Goal: Task Accomplishment & Management: Manage account settings

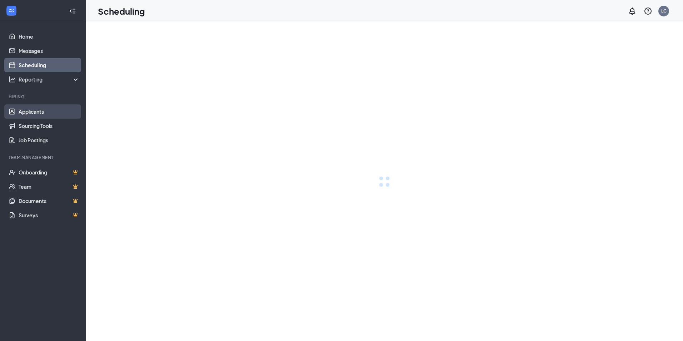
click at [32, 110] on link "Applicants" at bounding box center [49, 111] width 61 height 14
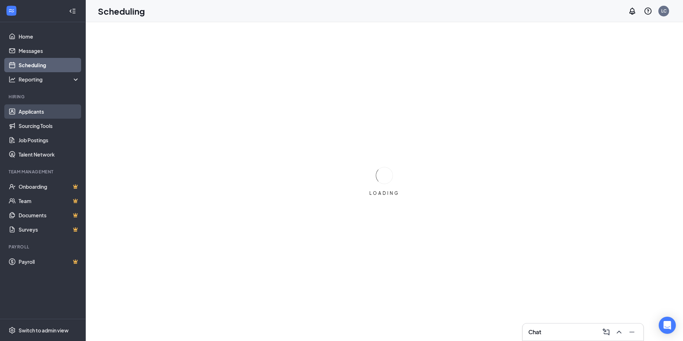
click at [33, 111] on link "Applicants" at bounding box center [49, 111] width 61 height 14
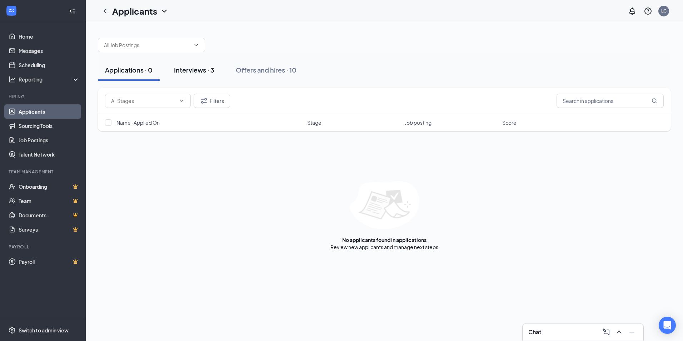
click at [195, 71] on div "Interviews · 3" at bounding box center [194, 69] width 40 height 9
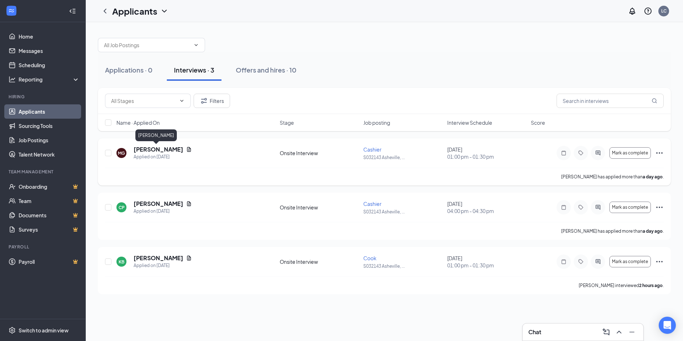
click at [153, 150] on h5 "[PERSON_NAME]" at bounding box center [159, 149] width 50 height 8
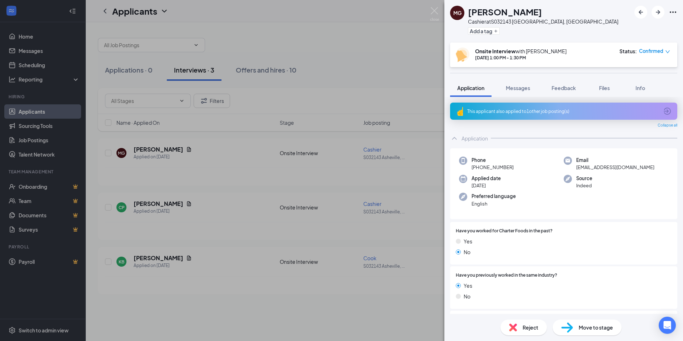
click at [509, 110] on div "This applicant also applied to 1 other job posting(s)" at bounding box center [562, 111] width 191 height 6
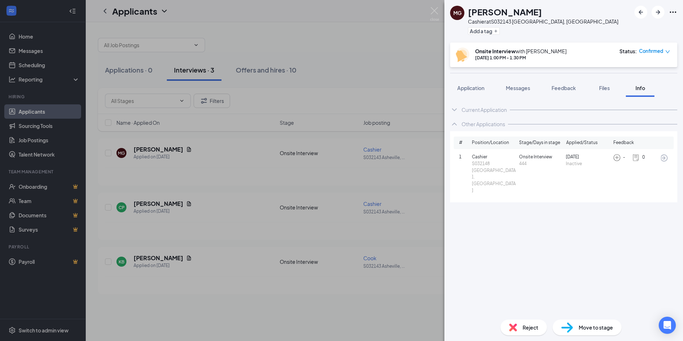
click at [197, 295] on div "MG [PERSON_NAME] at S032143 [GEOGRAPHIC_DATA], [GEOGRAPHIC_DATA] Add a tag Onsi…" at bounding box center [341, 170] width 683 height 341
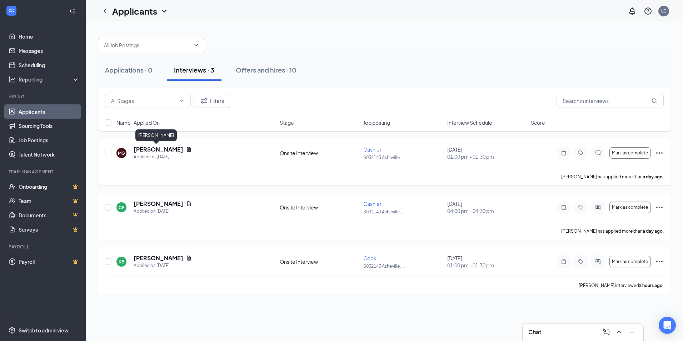
click at [152, 148] on h5 "[PERSON_NAME]" at bounding box center [159, 149] width 50 height 8
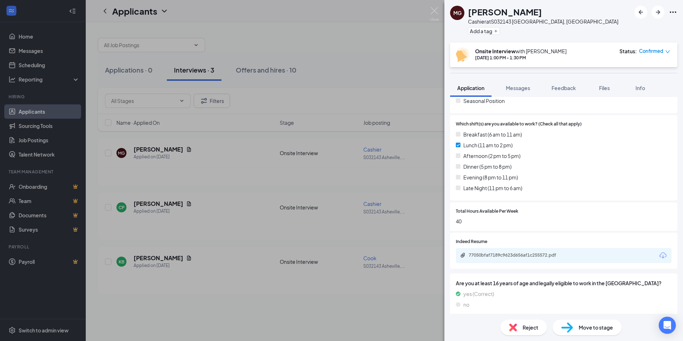
scroll to position [255, 0]
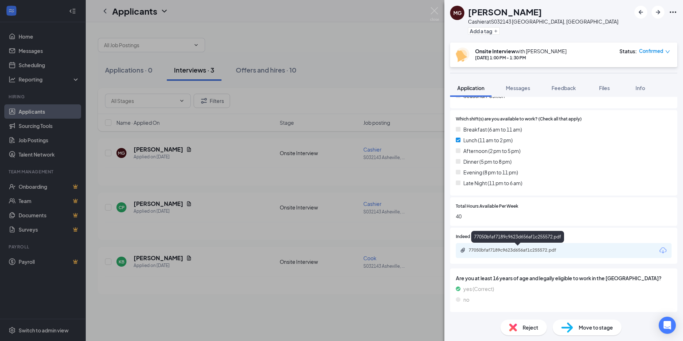
click at [508, 250] on div "77050bfaf7189c9623d656af1c255572.pdf" at bounding box center [519, 250] width 100 height 6
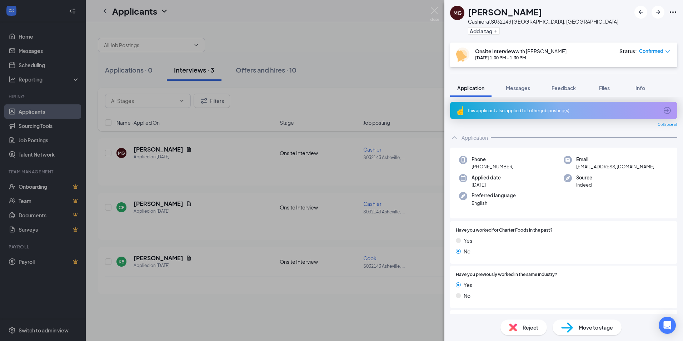
scroll to position [0, 0]
click at [241, 323] on div "MG [PERSON_NAME] at S032143 [GEOGRAPHIC_DATA], [GEOGRAPHIC_DATA] Add a tag Onsi…" at bounding box center [341, 170] width 683 height 341
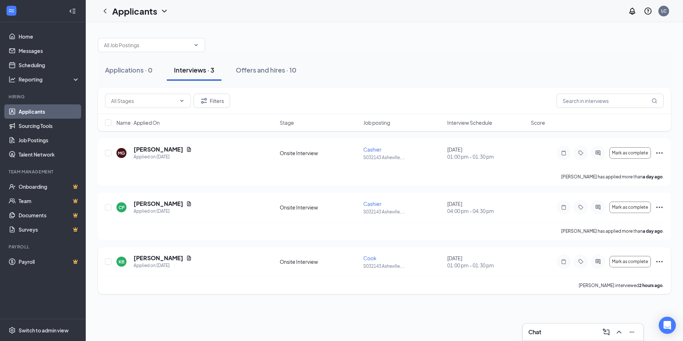
click at [658, 261] on icon "Ellipses" at bounding box center [659, 261] width 9 height 9
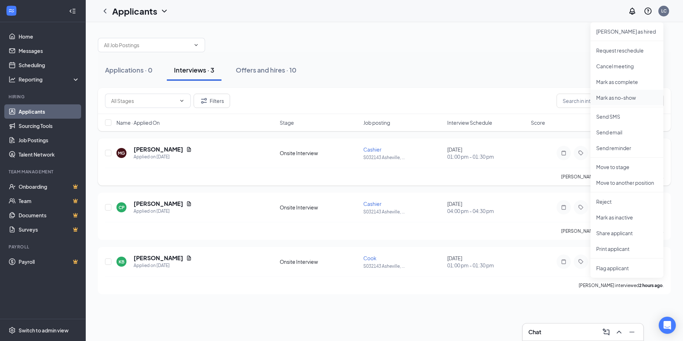
click at [617, 94] on p "Mark as no-show" at bounding box center [626, 97] width 61 height 7
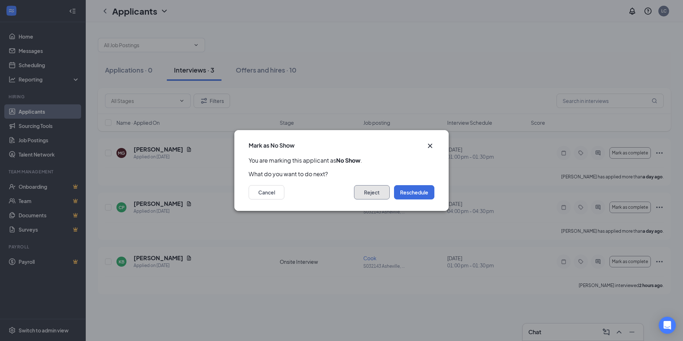
click at [372, 189] on button "Reject" at bounding box center [372, 192] width 36 height 14
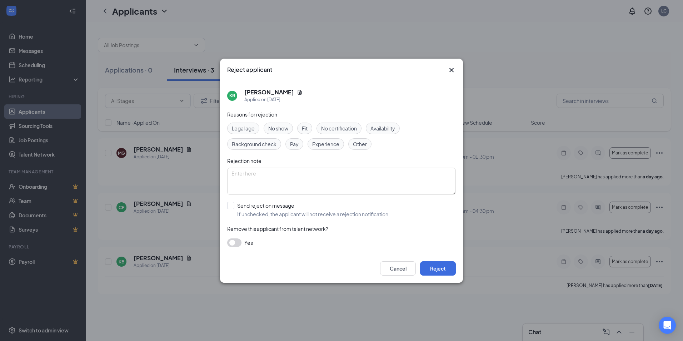
click at [273, 127] on span "No show" at bounding box center [278, 128] width 20 height 8
click at [239, 241] on button "button" at bounding box center [234, 242] width 14 height 9
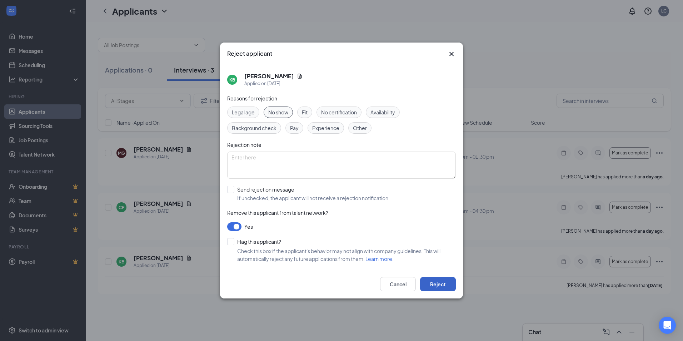
click at [441, 284] on button "Reject" at bounding box center [438, 284] width 36 height 14
